Goal: Task Accomplishment & Management: Manage account settings

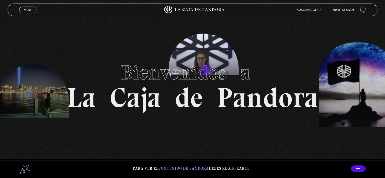
scroll to position [8, 0]
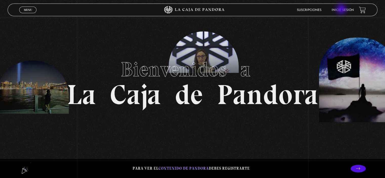
click at [342, 10] on link "Inicie sesión" at bounding box center [343, 10] width 22 height 3
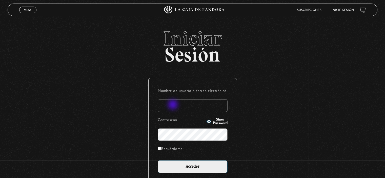
click at [174, 105] on input "Nombre de usuario o correo electrónico" at bounding box center [193, 105] width 70 height 13
type input "salasgraphics397@gmail.com"
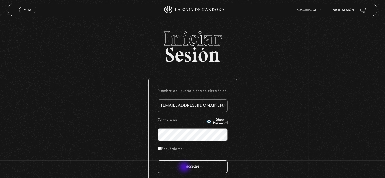
click at [185, 168] on input "Acceder" at bounding box center [193, 166] width 70 height 13
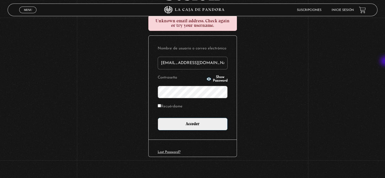
scroll to position [65, 0]
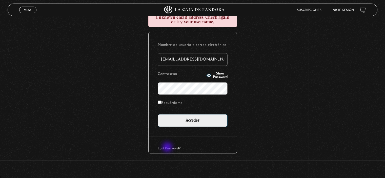
click at [168, 148] on link "Lost Password?" at bounding box center [169, 148] width 23 height 3
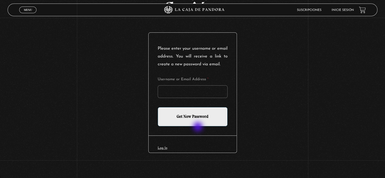
scroll to position [53, 0]
click at [194, 92] on input "Username or Email Address *" at bounding box center [193, 91] width 70 height 13
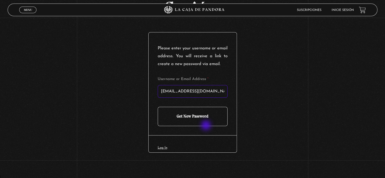
type input "salasgraphics397@gmail.com"
click at [204, 122] on input "Get New Password" at bounding box center [193, 116] width 70 height 19
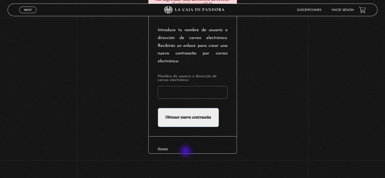
scroll to position [83, 0]
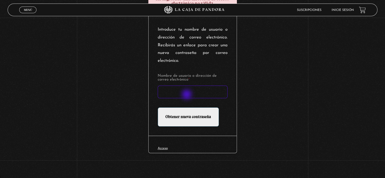
click at [188, 94] on input "Nombre de usuario o dirección de correo electrónico *" at bounding box center [193, 92] width 70 height 13
type input "salasgraphics397@gmail.com"
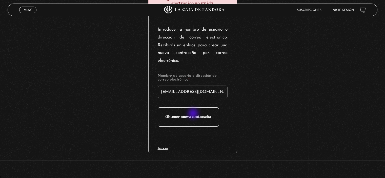
click at [194, 114] on input "Obtener nueva contraseña" at bounding box center [188, 116] width 61 height 19
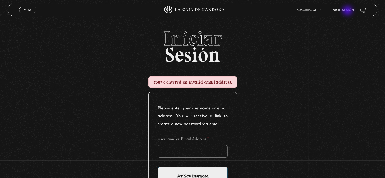
click at [348, 11] on link "Inicie sesión" at bounding box center [343, 10] width 22 height 3
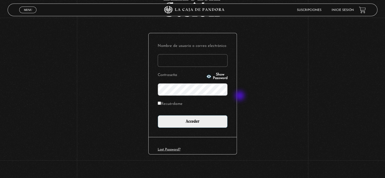
scroll to position [46, 0]
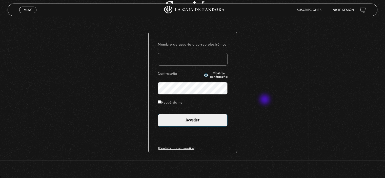
click at [266, 100] on div "Iniciar Sesión Nombre de usuario o correo electrónico Contraseña Mostrar contra…" at bounding box center [192, 79] width 385 height 194
click at [322, 12] on li "Suscripciones" at bounding box center [309, 10] width 25 height 8
click at [319, 9] on font "Suscripciones" at bounding box center [309, 10] width 25 height 3
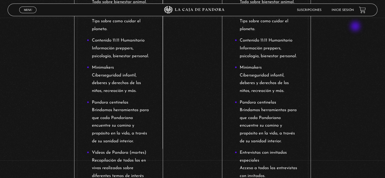
scroll to position [288, 0]
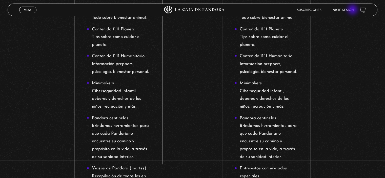
click at [354, 10] on link "Inicie sesión" at bounding box center [343, 10] width 22 height 3
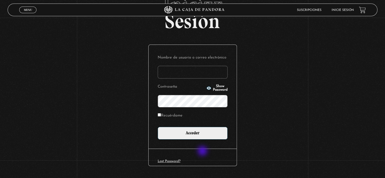
scroll to position [34, 0]
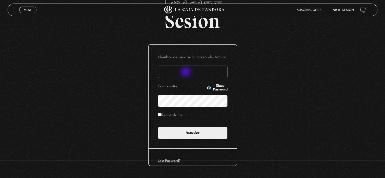
click at [187, 72] on input "Nombre de usuario o correo electrónico" at bounding box center [193, 72] width 70 height 13
drag, startPoint x: 188, startPoint y: 71, endPoint x: 154, endPoint y: 75, distance: 33.8
click at [154, 75] on div "Nombre de usuario o correo electrónico 8606 9249 Contraseña Show Password Recué…" at bounding box center [193, 97] width 88 height 104
type input "[EMAIL_ADDRESS][DOMAIN_NAME]"
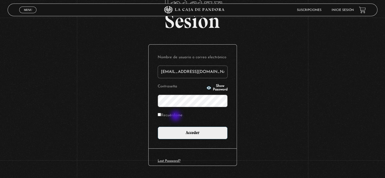
click at [175, 116] on label "Recuérdame" at bounding box center [170, 116] width 25 height 8
click at [161, 116] on input "Recuérdame" at bounding box center [159, 114] width 3 height 3
checkbox input "true"
click at [207, 86] on button "Show Password" at bounding box center [217, 87] width 21 height 7
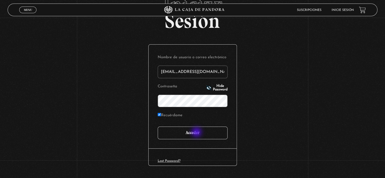
click at [197, 133] on input "Acceder" at bounding box center [193, 133] width 70 height 13
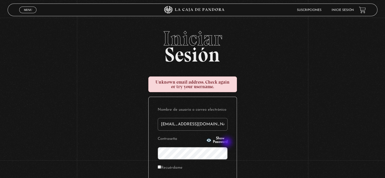
click at [228, 143] on p "Contraseña Show Password" at bounding box center [193, 147] width 70 height 24
click at [226, 141] on span "Show Password" at bounding box center [220, 140] width 15 height 7
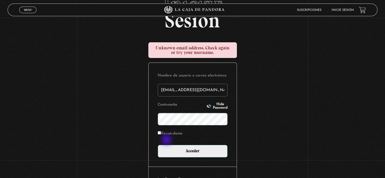
scroll to position [42, 0]
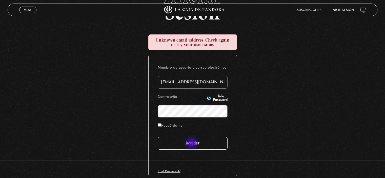
click at [192, 144] on input "Acceder" at bounding box center [193, 143] width 70 height 13
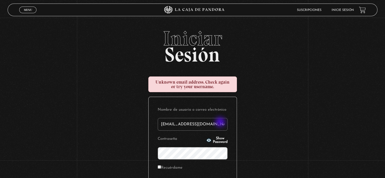
click at [221, 123] on input "[EMAIL_ADDRESS][DOMAIN_NAME]" at bounding box center [193, 124] width 70 height 13
click at [277, 134] on div "Iniciar Sesión Unknown email address. Check again or try your username. Nombre …" at bounding box center [192, 134] width 385 height 213
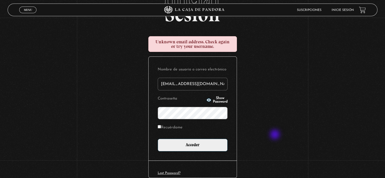
scroll to position [51, 0]
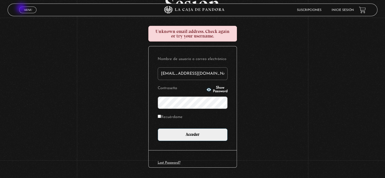
click at [22, 9] on link "Menu Cerrar" at bounding box center [27, 10] width 17 height 7
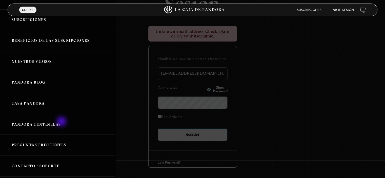
scroll to position [0, 0]
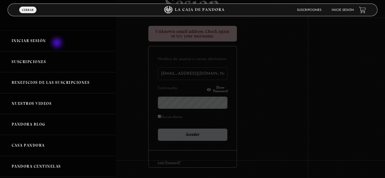
click at [55, 42] on link "Iniciar Sesión" at bounding box center [58, 40] width 116 height 21
